Goal: Information Seeking & Learning: Learn about a topic

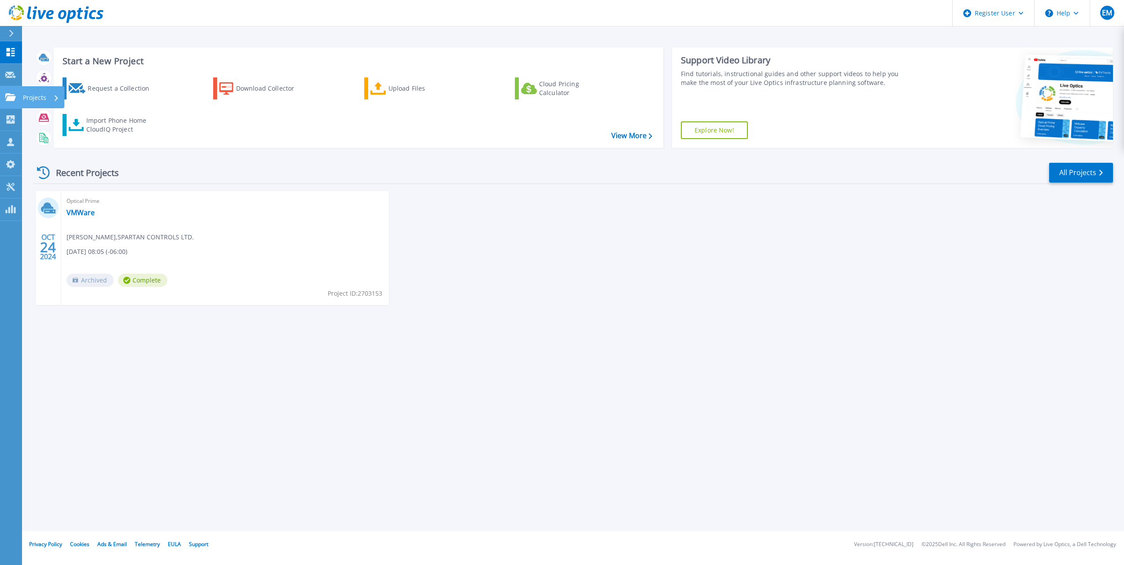
click at [32, 95] on p "Projects" at bounding box center [34, 97] width 23 height 23
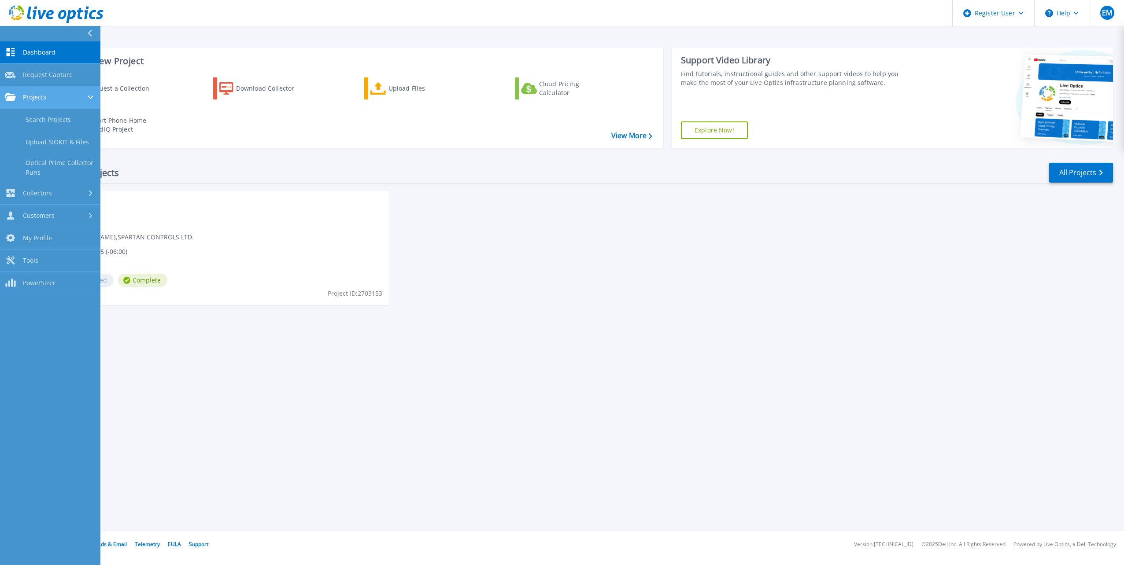
click at [51, 98] on div "Projects" at bounding box center [50, 97] width 90 height 8
click at [559, 285] on div "OCT 24 2024 Optical Prime VMWare James Lee , SPARTAN CONTROLS LTD. 10/24/2024, …" at bounding box center [570, 257] width 1086 height 132
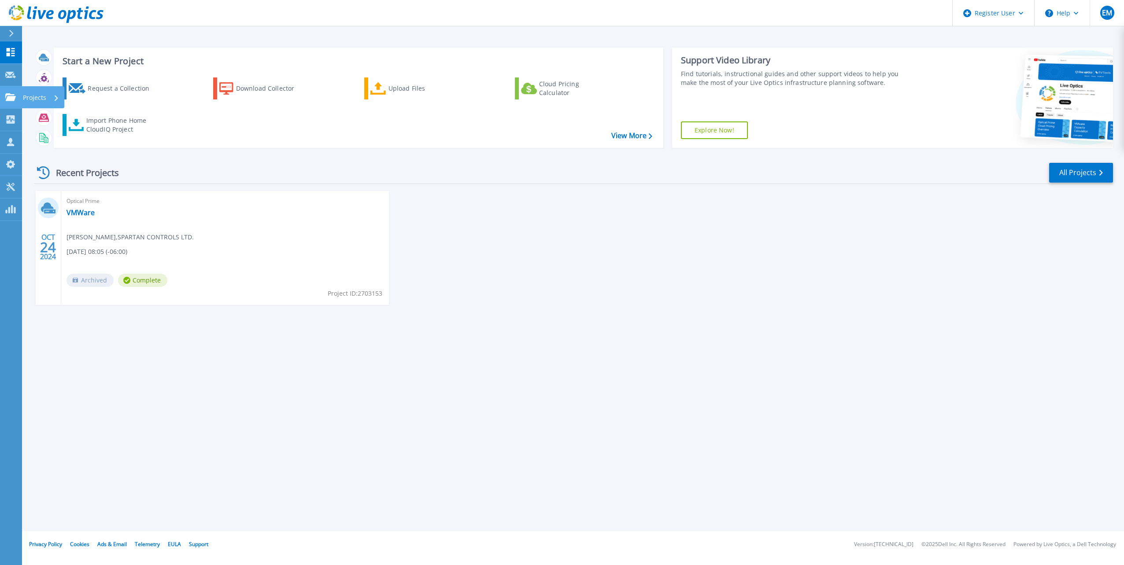
click at [38, 100] on p "Projects" at bounding box center [34, 97] width 23 height 23
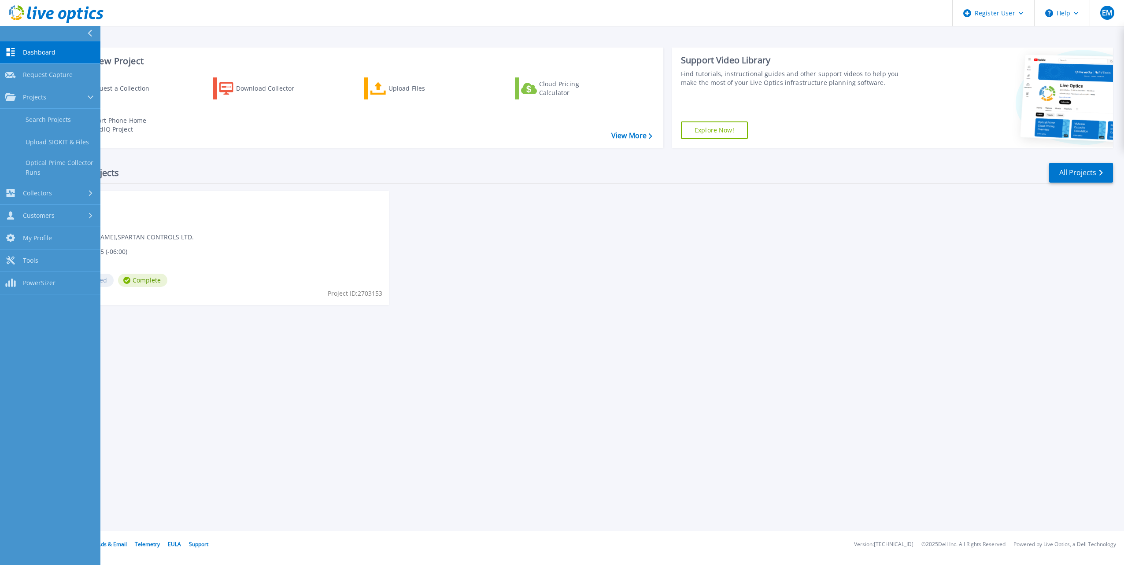
click at [554, 291] on div "OCT 24 2024 Optical Prime VMWare James Lee , SPARTAN CONTROLS LTD. 10/24/2024, …" at bounding box center [570, 257] width 1086 height 132
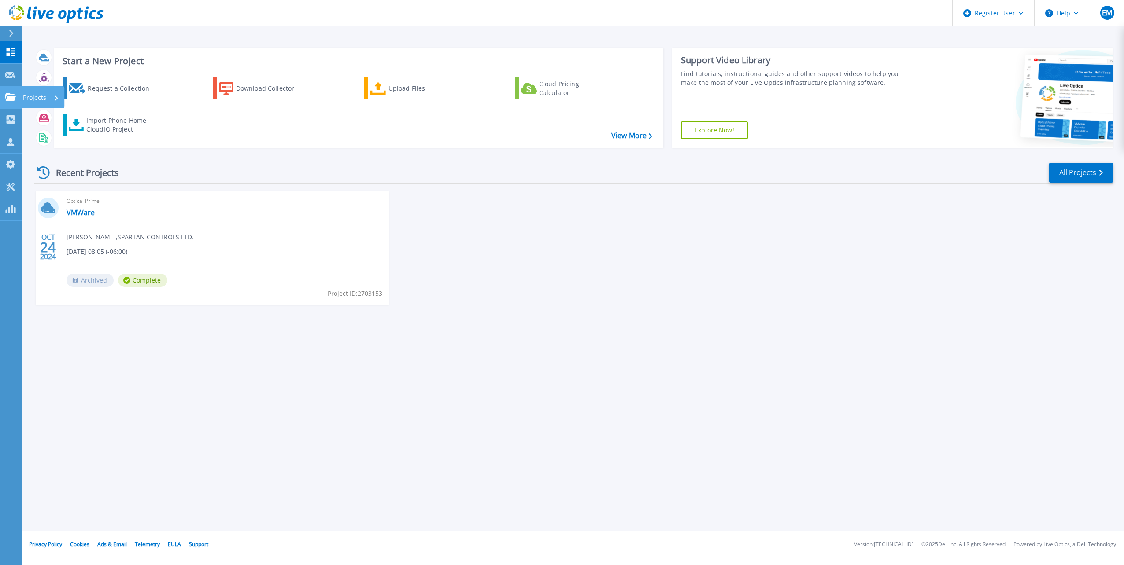
click at [31, 96] on p "Projects" at bounding box center [34, 97] width 23 height 23
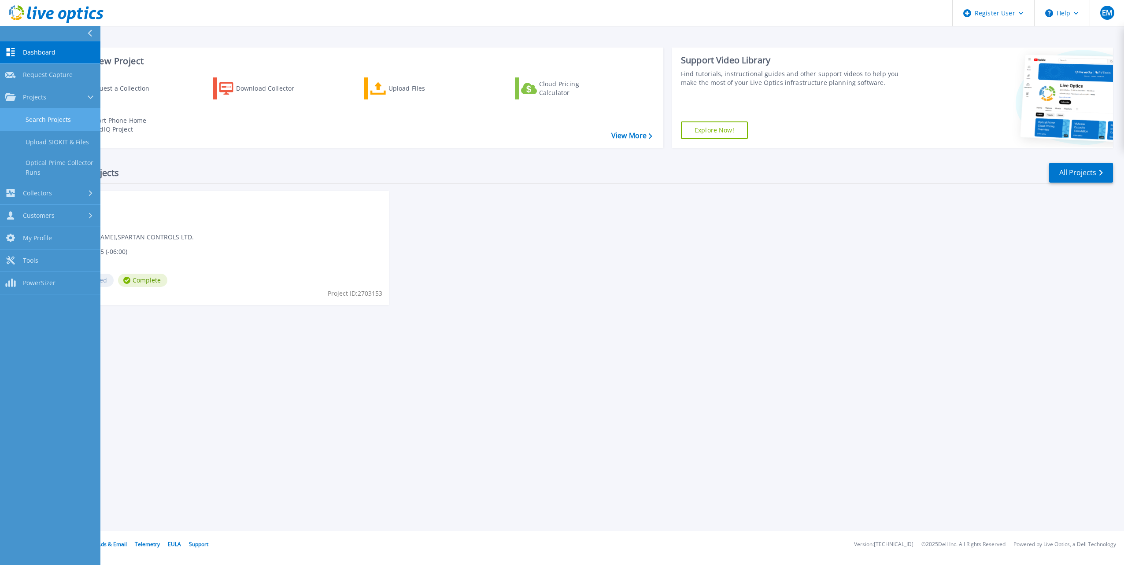
click at [40, 118] on link "Search Projects" at bounding box center [50, 120] width 100 height 22
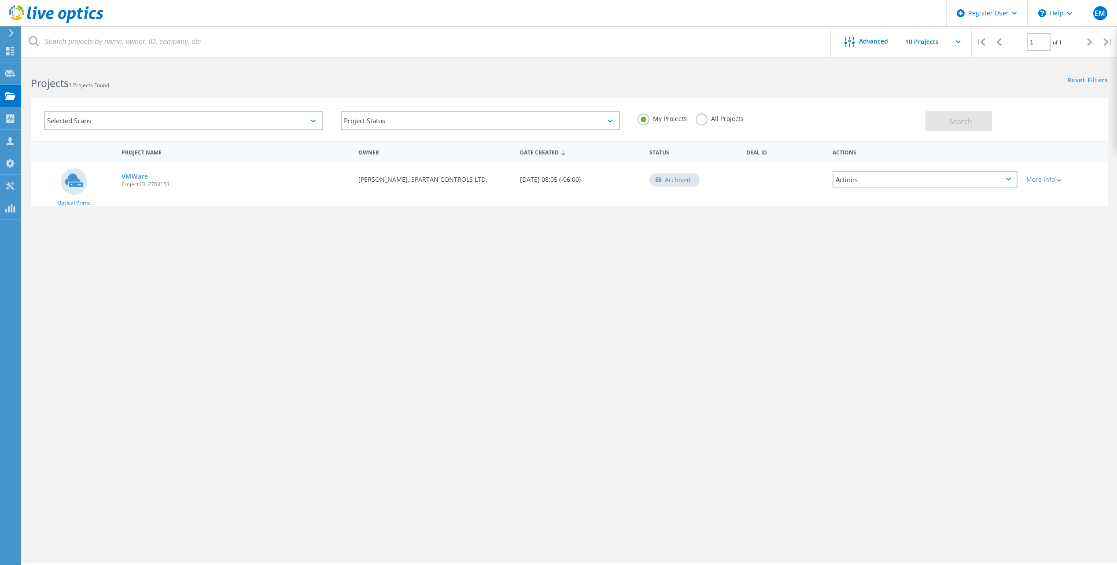
click at [88, 120] on div "Selected Scans" at bounding box center [183, 120] width 279 height 19
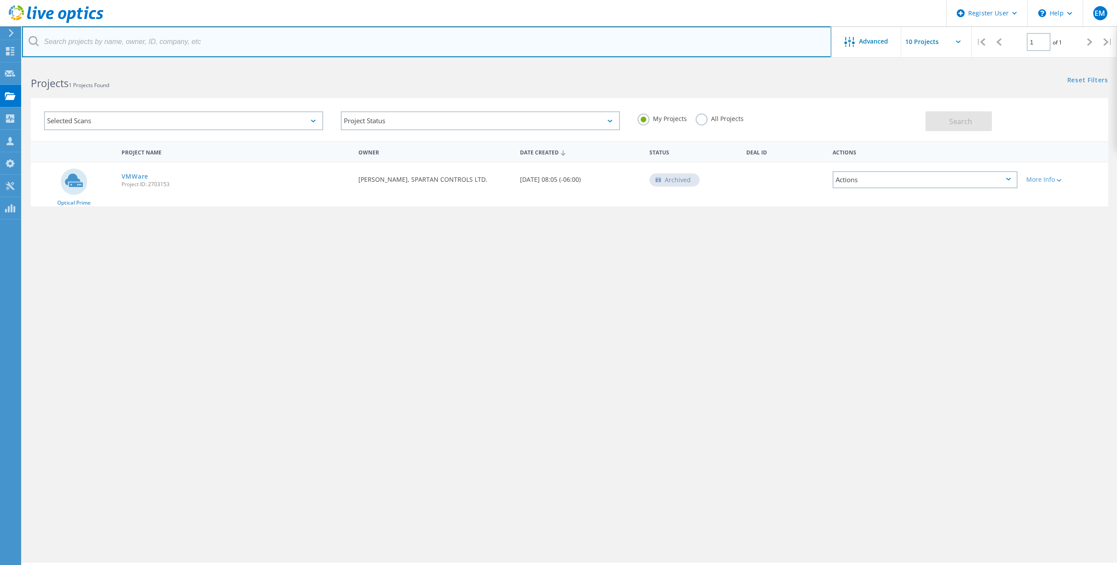
click at [93, 42] on input "text" at bounding box center [426, 41] width 809 height 31
type input "essilor"
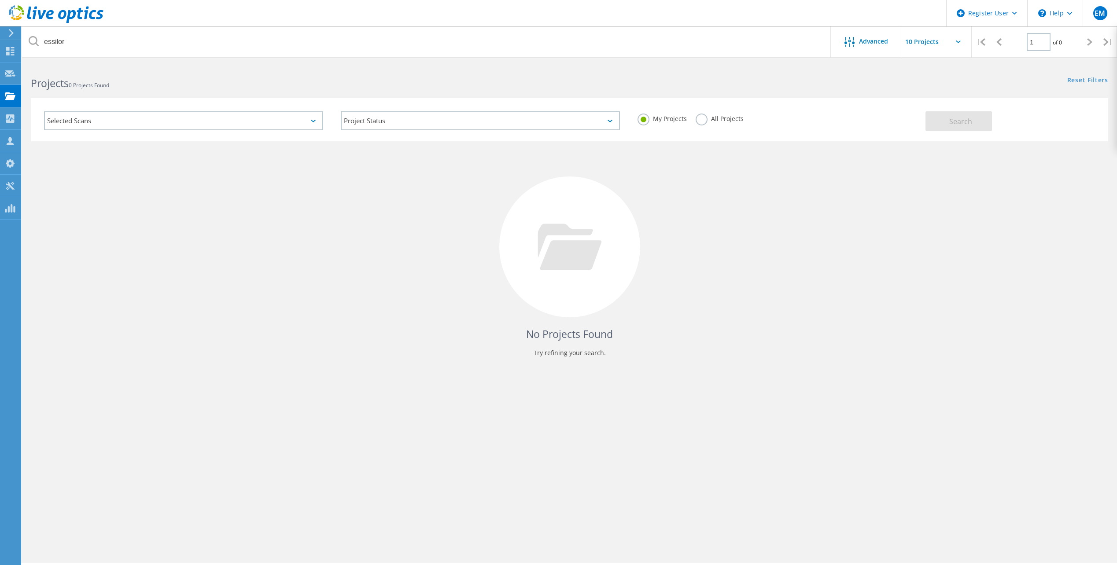
click at [704, 122] on label "All Projects" at bounding box center [720, 118] width 48 height 8
click at [0, 0] on input "All Projects" at bounding box center [0, 0] width 0 height 0
click at [950, 120] on span "Search" at bounding box center [960, 122] width 23 height 10
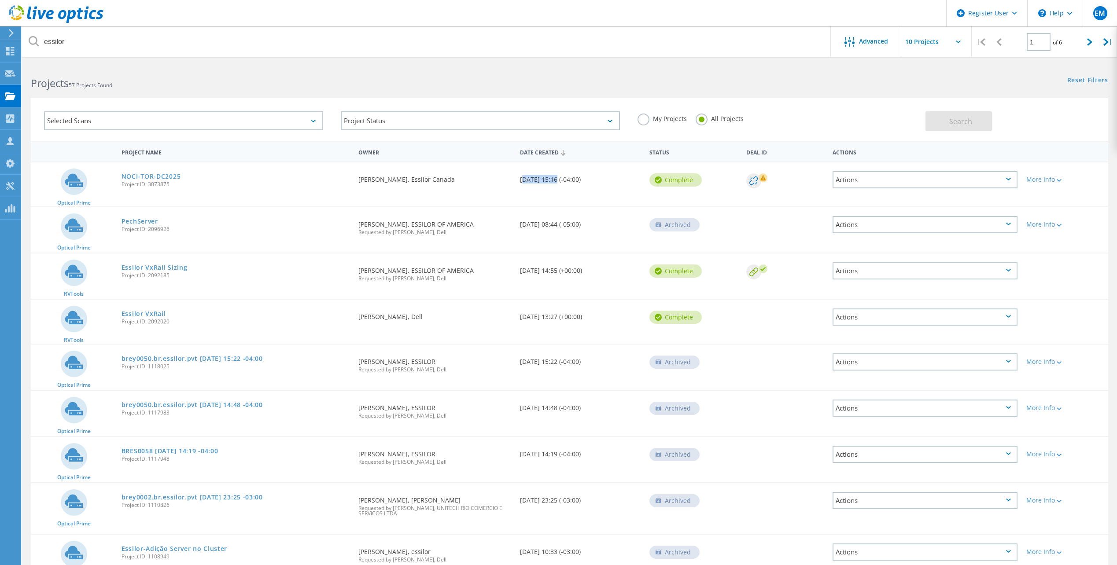
drag, startPoint x: 555, startPoint y: 179, endPoint x: 520, endPoint y: 180, distance: 35.2
click at [520, 180] on div "Date Created 09/29/2025, 15:16 (-04:00)" at bounding box center [580, 176] width 129 height 29
click at [1063, 178] on div "More Info" at bounding box center [1064, 180] width 77 height 6
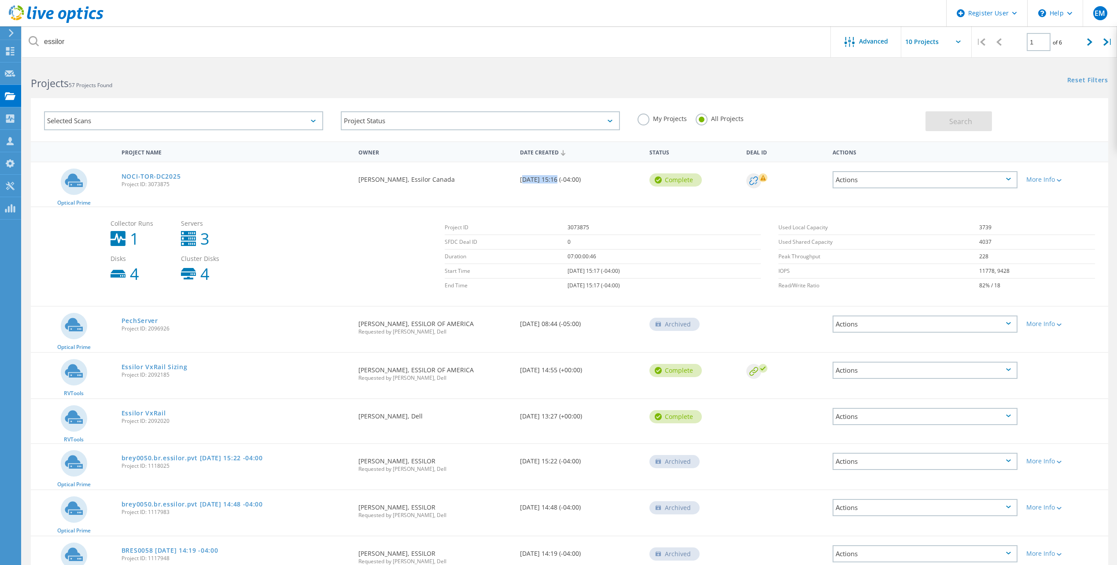
drag, startPoint x: 177, startPoint y: 188, endPoint x: 119, endPoint y: 188, distance: 58.6
click at [119, 188] on div "NOCI-TOR-DC2025 Project ID: 3073875" at bounding box center [235, 178] width 237 height 33
copy span "Project ID: 3073875"
drag, startPoint x: 191, startPoint y: 189, endPoint x: 187, endPoint y: 188, distance: 4.6
click at [191, 189] on div "NOCI-TOR-DC2025 Project ID: 3073875" at bounding box center [235, 178] width 237 height 33
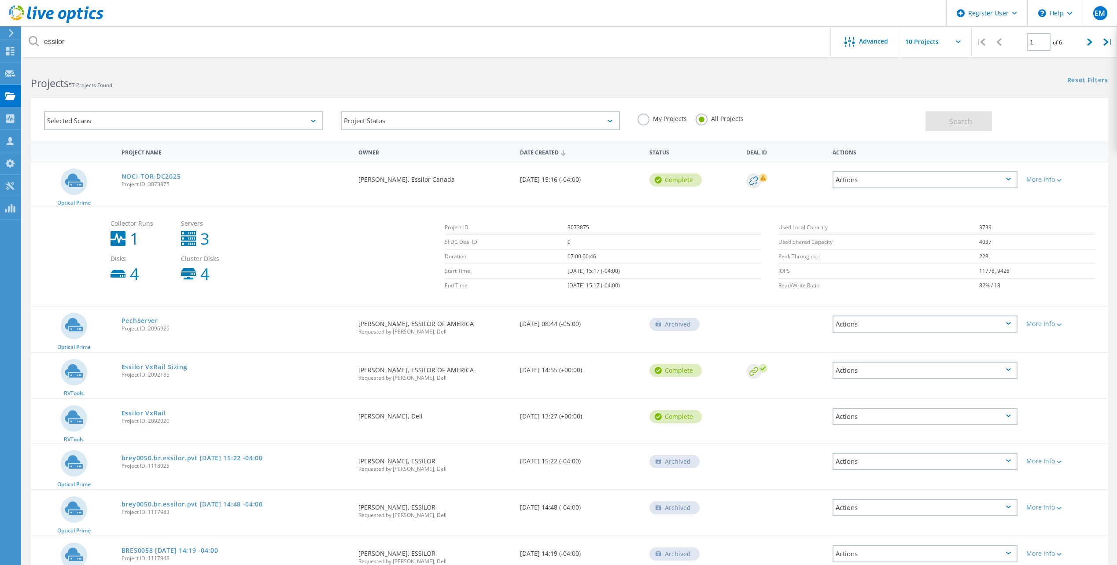
drag, startPoint x: 160, startPoint y: 14, endPoint x: 50, endPoint y: 9, distance: 109.7
click at [50, 9] on header "Register User \n Help Explore Helpful Articles Contact Support EM Dell User Eli…" at bounding box center [558, 13] width 1117 height 26
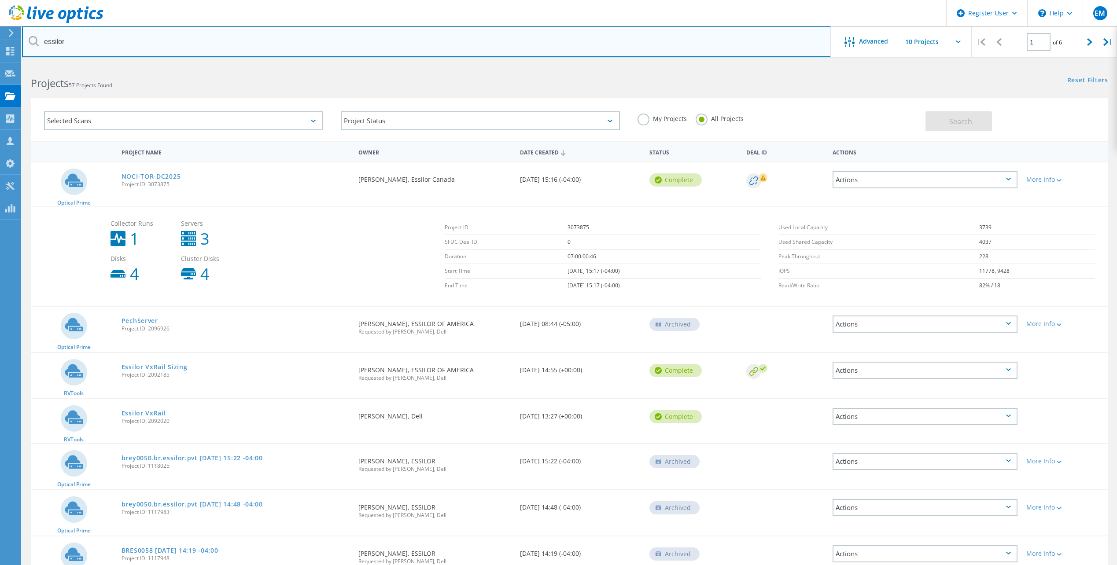
drag, startPoint x: 68, startPoint y: 42, endPoint x: 41, endPoint y: 41, distance: 26.9
click at [41, 41] on input "essilor" at bounding box center [426, 41] width 809 height 31
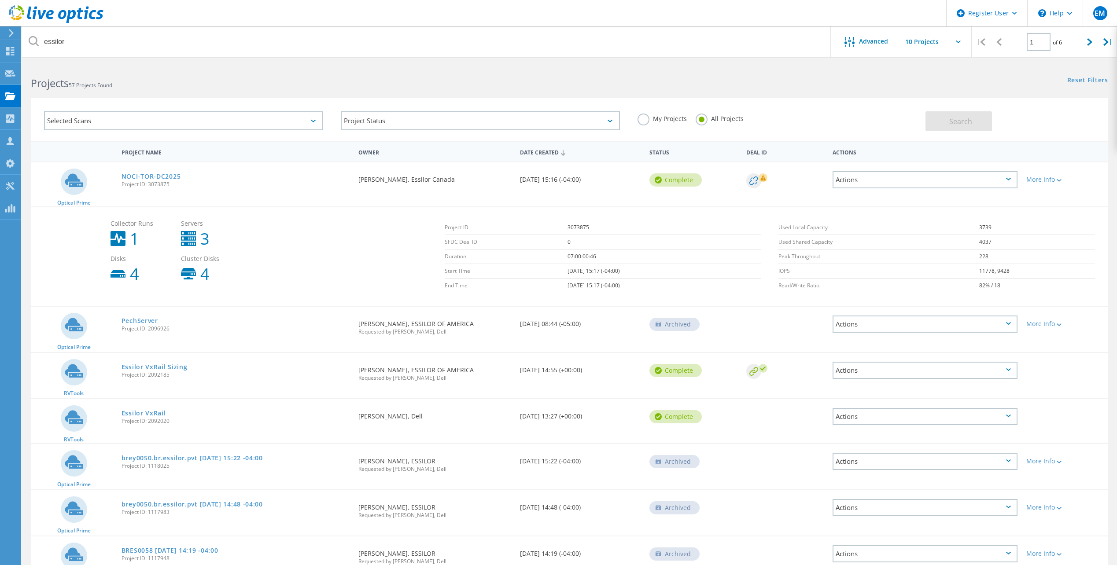
drag, startPoint x: 472, startPoint y: 184, endPoint x: 359, endPoint y: 181, distance: 113.2
click at [359, 181] on div "Requested By Nizar Abdeljabbar, Essilor Canada" at bounding box center [435, 176] width 162 height 29
drag, startPoint x: 473, startPoint y: 255, endPoint x: 437, endPoint y: 259, distance: 36.7
click at [437, 259] on div "Collector Runs 1 Servers 3 Disks 4 Cluster Disks 4 Project ID 3073875 SFDC Deal…" at bounding box center [607, 256] width 1002 height 81
click at [159, 174] on link "NOCI-TOR-DC2025" at bounding box center [151, 176] width 59 height 6
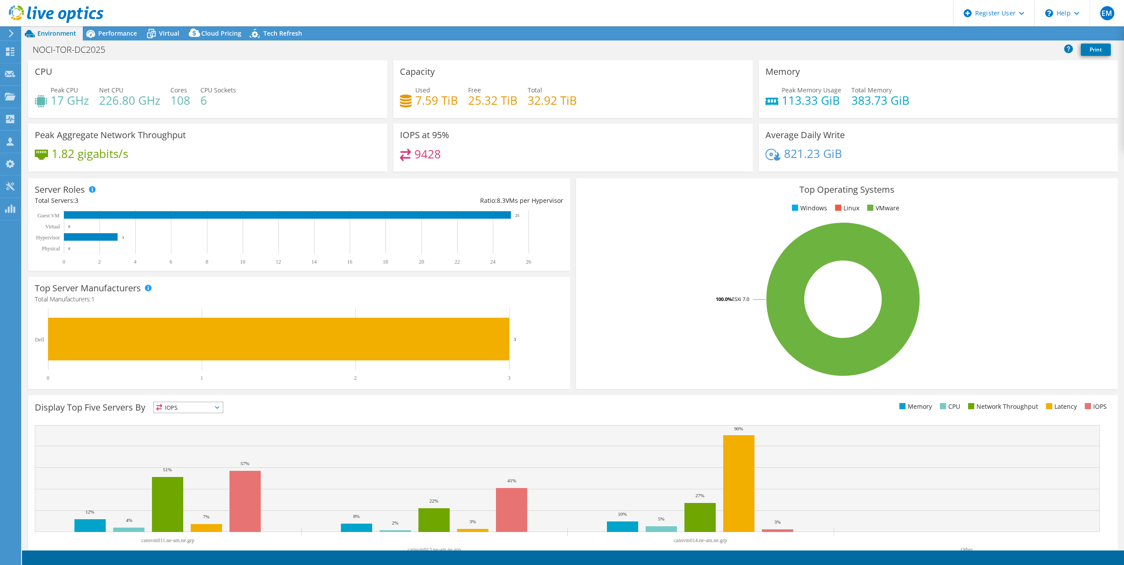
select select "USD"
click at [118, 34] on span "Performance" at bounding box center [117, 33] width 39 height 8
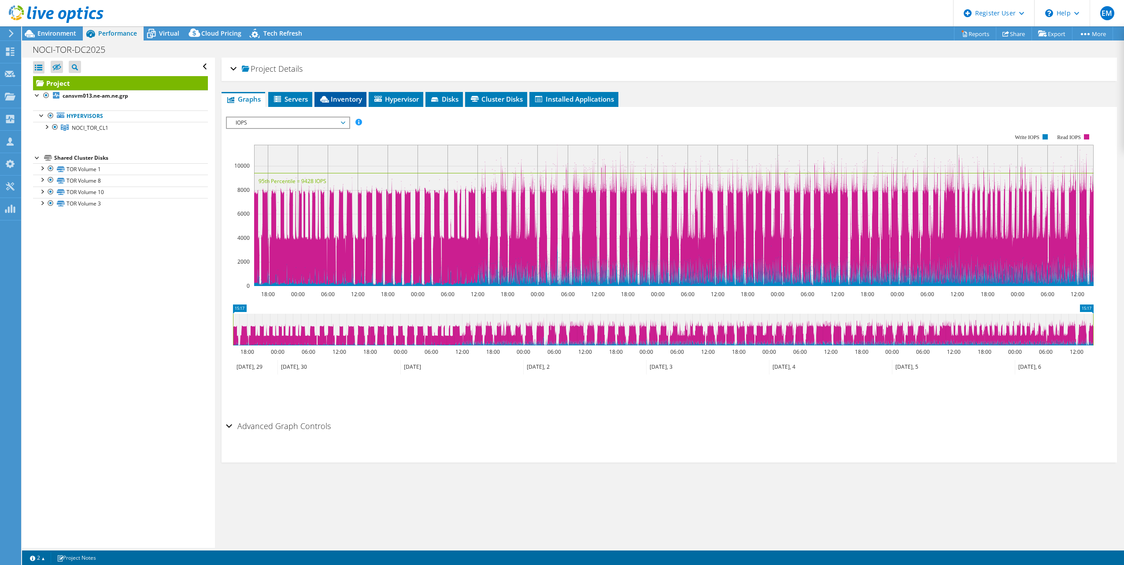
click at [341, 101] on span "Inventory" at bounding box center [340, 99] width 43 height 9
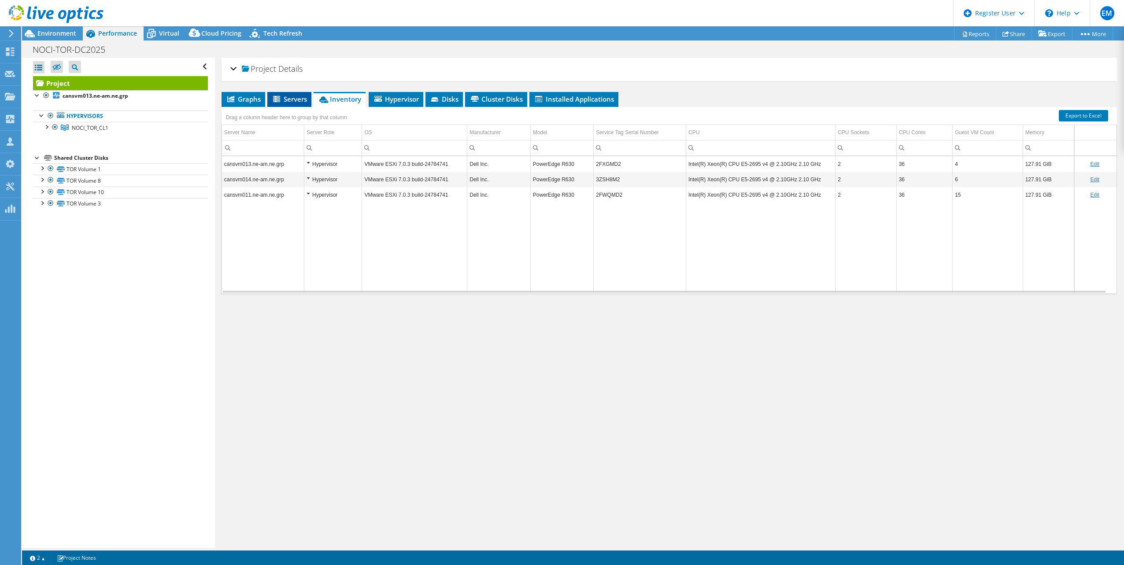
click at [298, 100] on span "Servers" at bounding box center [289, 99] width 35 height 9
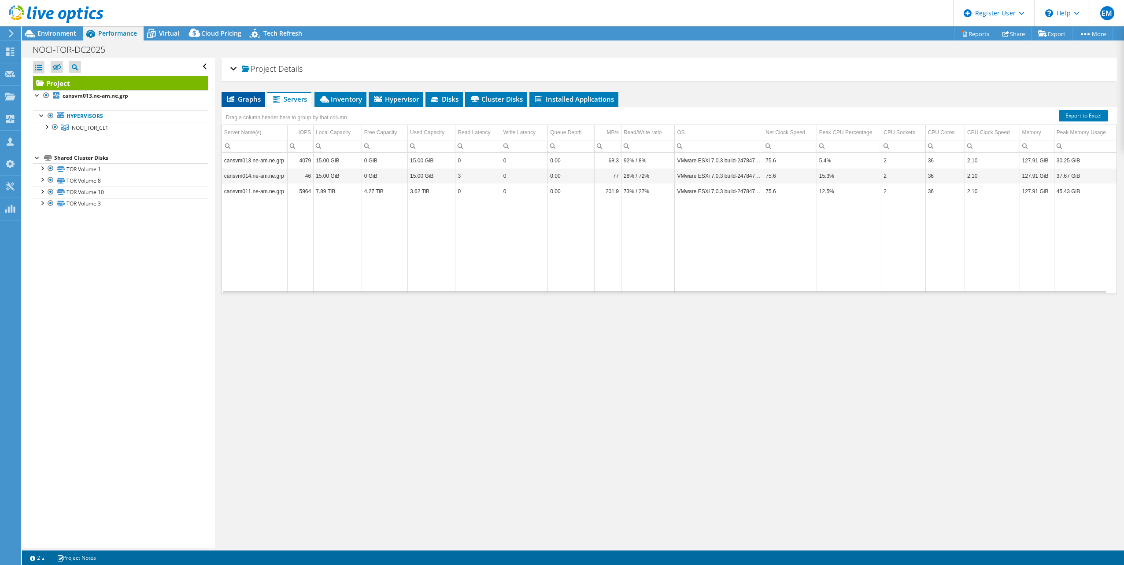
click at [240, 102] on span "Graphs" at bounding box center [243, 99] width 35 height 9
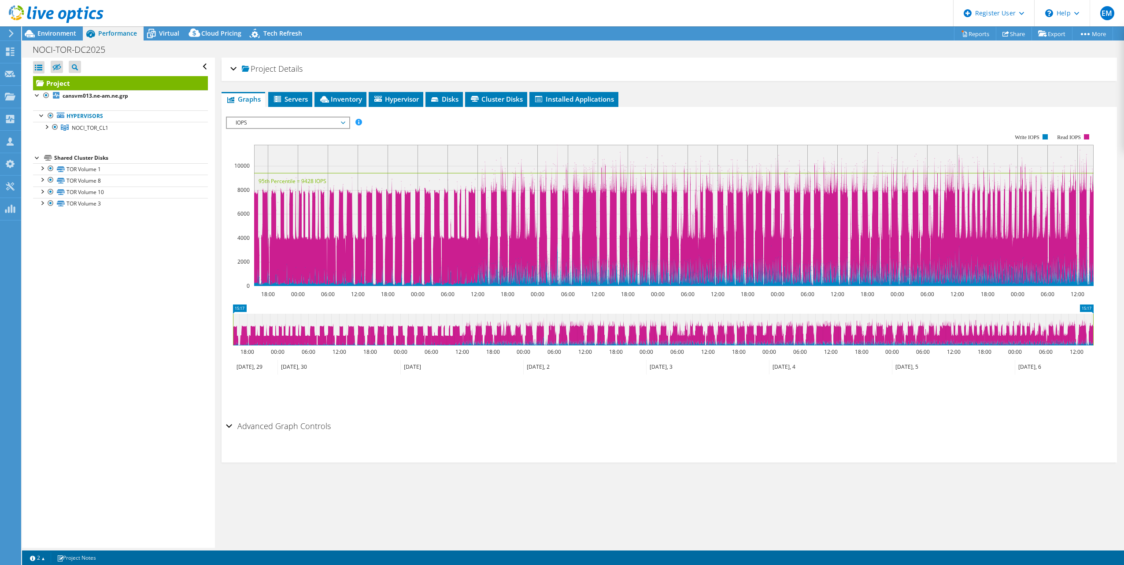
click at [232, 70] on div "Project Details" at bounding box center [669, 69] width 878 height 19
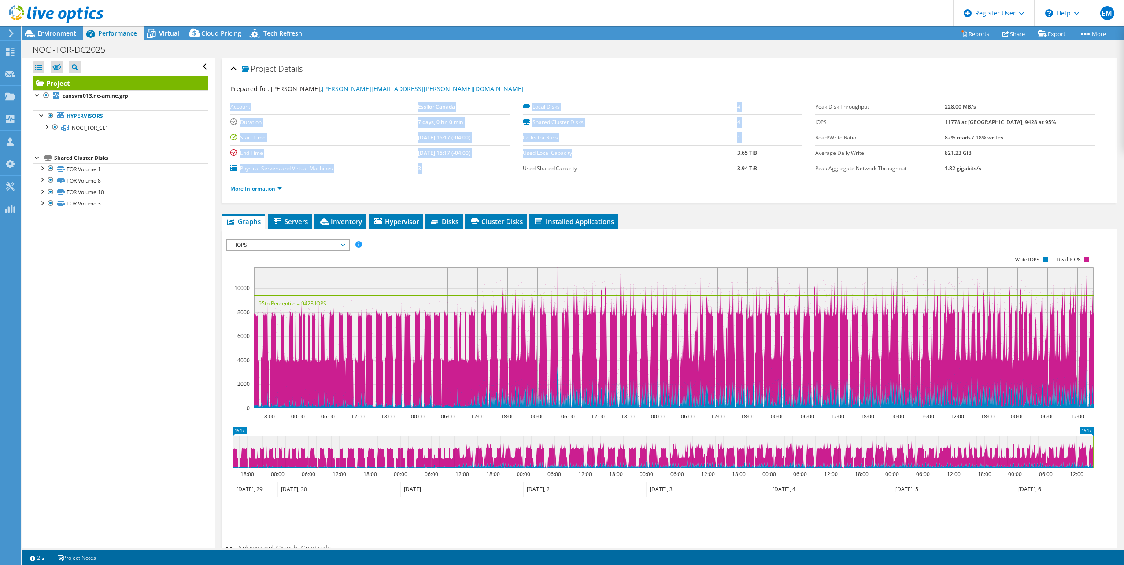
drag, startPoint x: 582, startPoint y: 153, endPoint x: 519, endPoint y: 157, distance: 62.6
click at [519, 157] on section "Account Essilor [GEOGRAPHIC_DATA] Duration 7 days, 0 hr, 0 min Start Time [DATE…" at bounding box center [522, 138] width 585 height 77
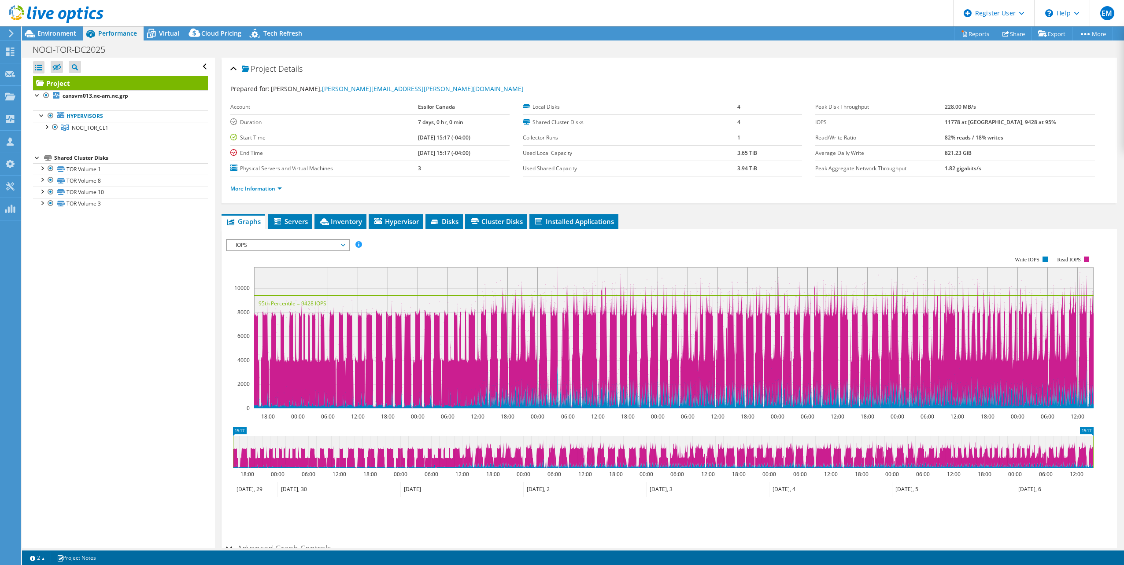
drag, startPoint x: 519, startPoint y: 157, endPoint x: 586, endPoint y: 183, distance: 72.0
click at [586, 183] on ul "More Information" at bounding box center [669, 188] width 878 height 12
click at [279, 188] on link "More Information" at bounding box center [256, 188] width 52 height 7
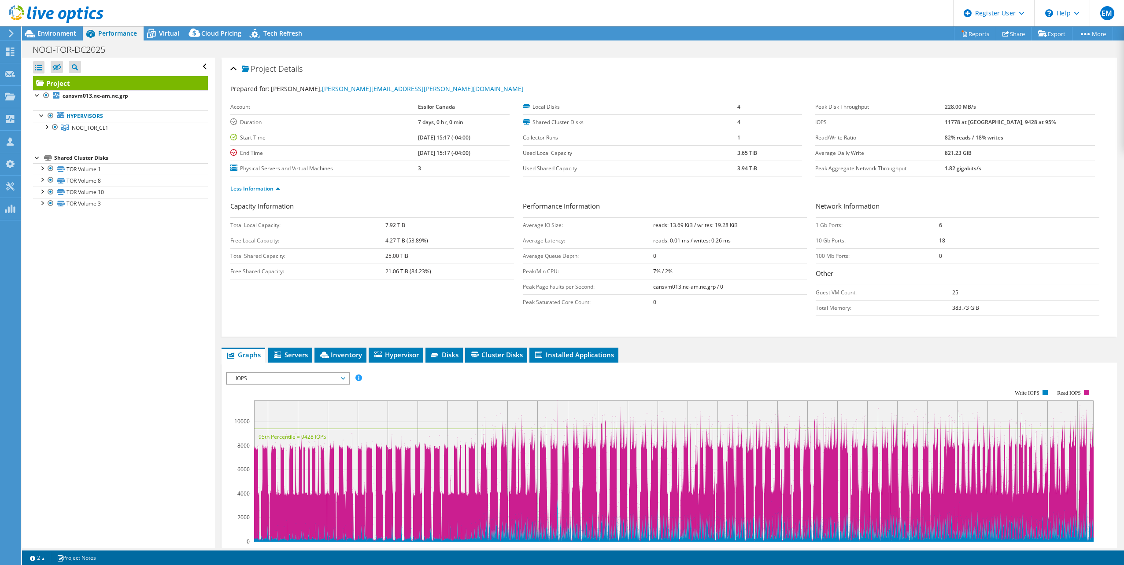
drag, startPoint x: 963, startPoint y: 294, endPoint x: 932, endPoint y: 294, distance: 31.3
click at [932, 294] on tr "Guest VM Count: 25" at bounding box center [957, 292] width 284 height 15
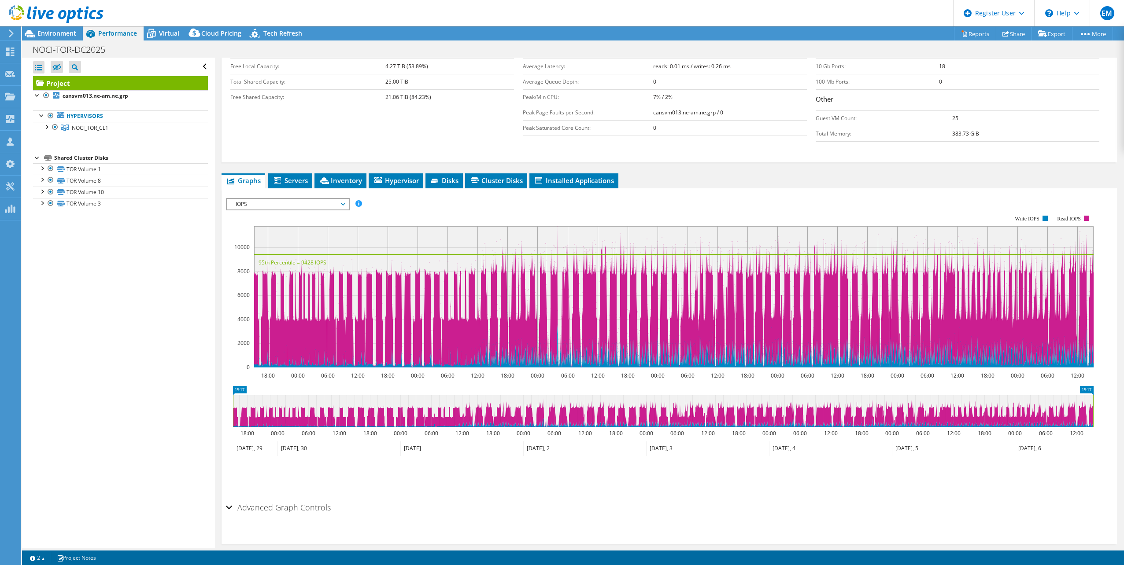
scroll to position [176, 0]
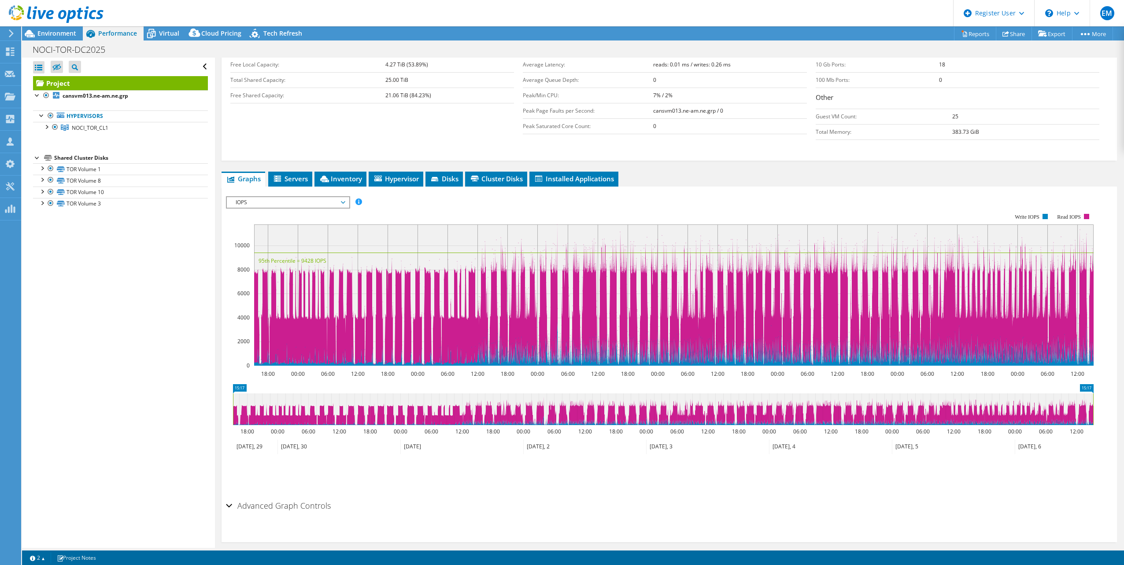
click at [343, 202] on span "IOPS" at bounding box center [287, 202] width 113 height 11
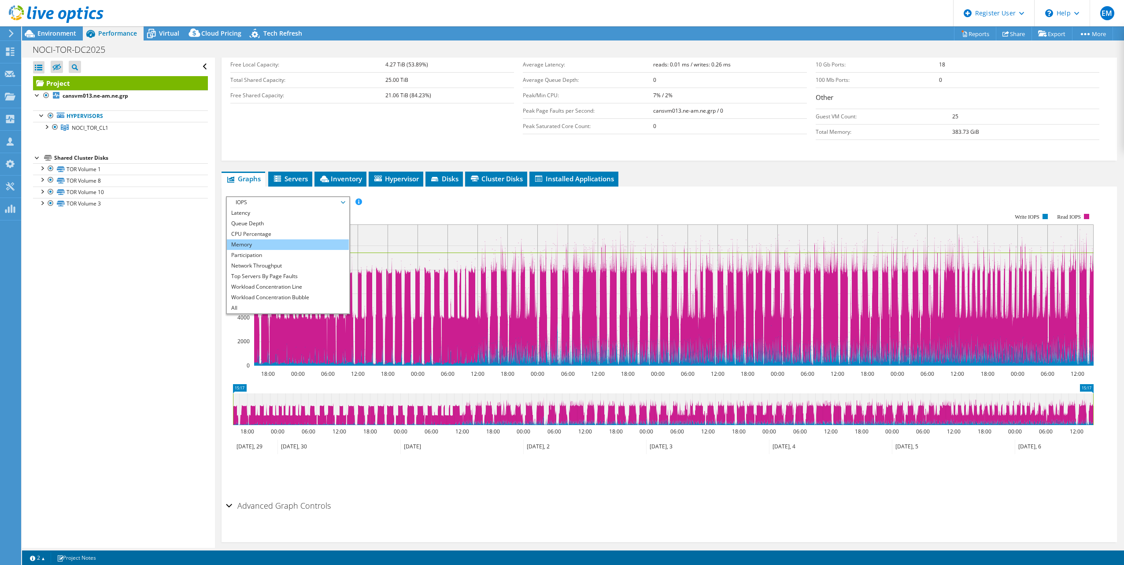
scroll to position [0, 0]
click at [261, 245] on li "Latency" at bounding box center [288, 245] width 122 height 11
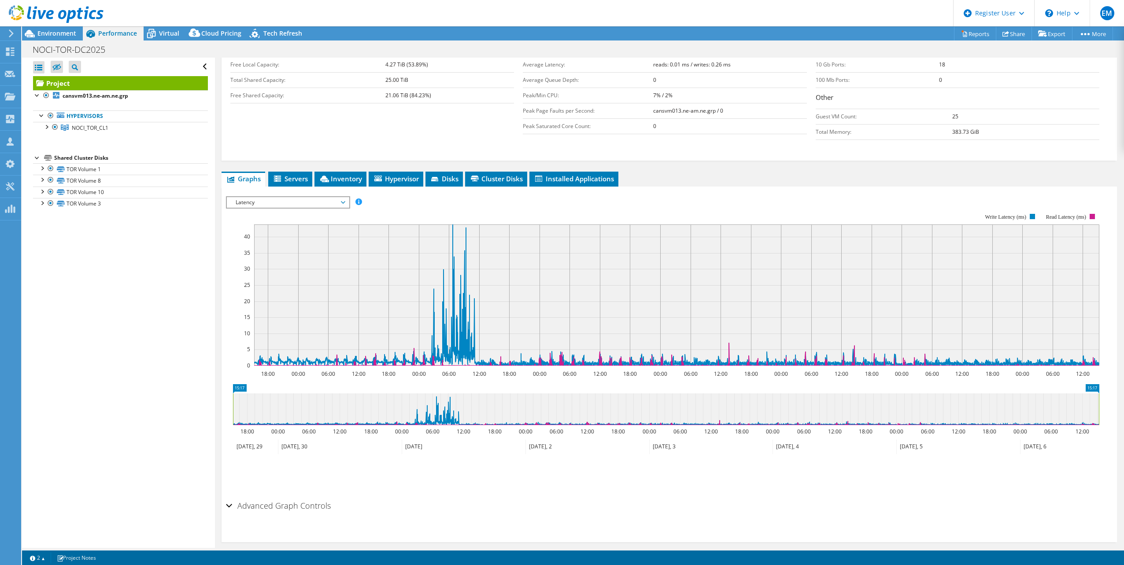
click at [343, 202] on span "Latency" at bounding box center [287, 202] width 113 height 11
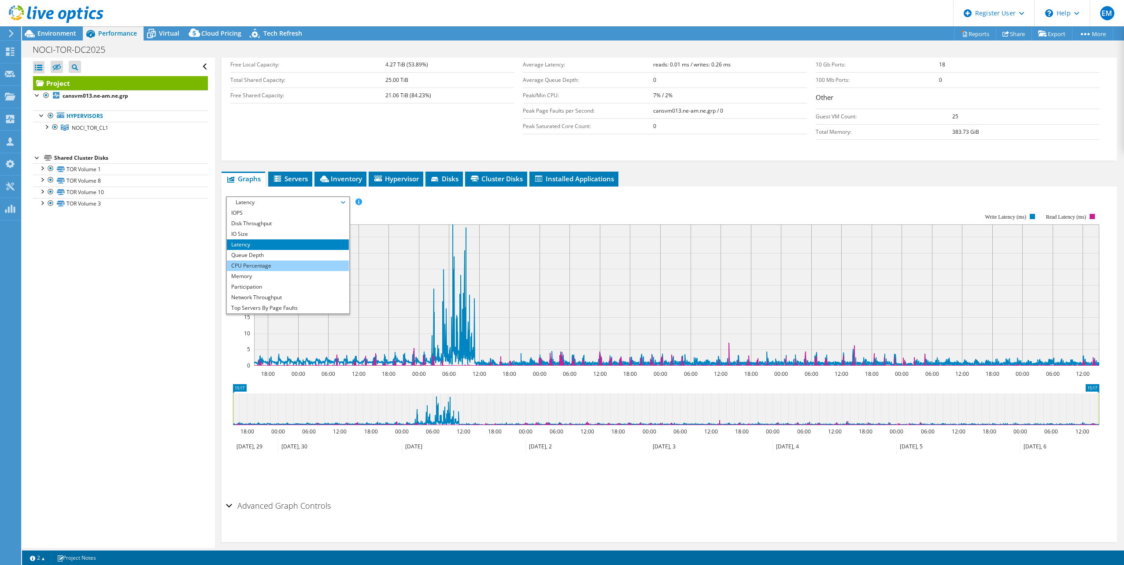
click at [269, 266] on li "CPU Percentage" at bounding box center [288, 266] width 122 height 11
